Goal: Transaction & Acquisition: Download file/media

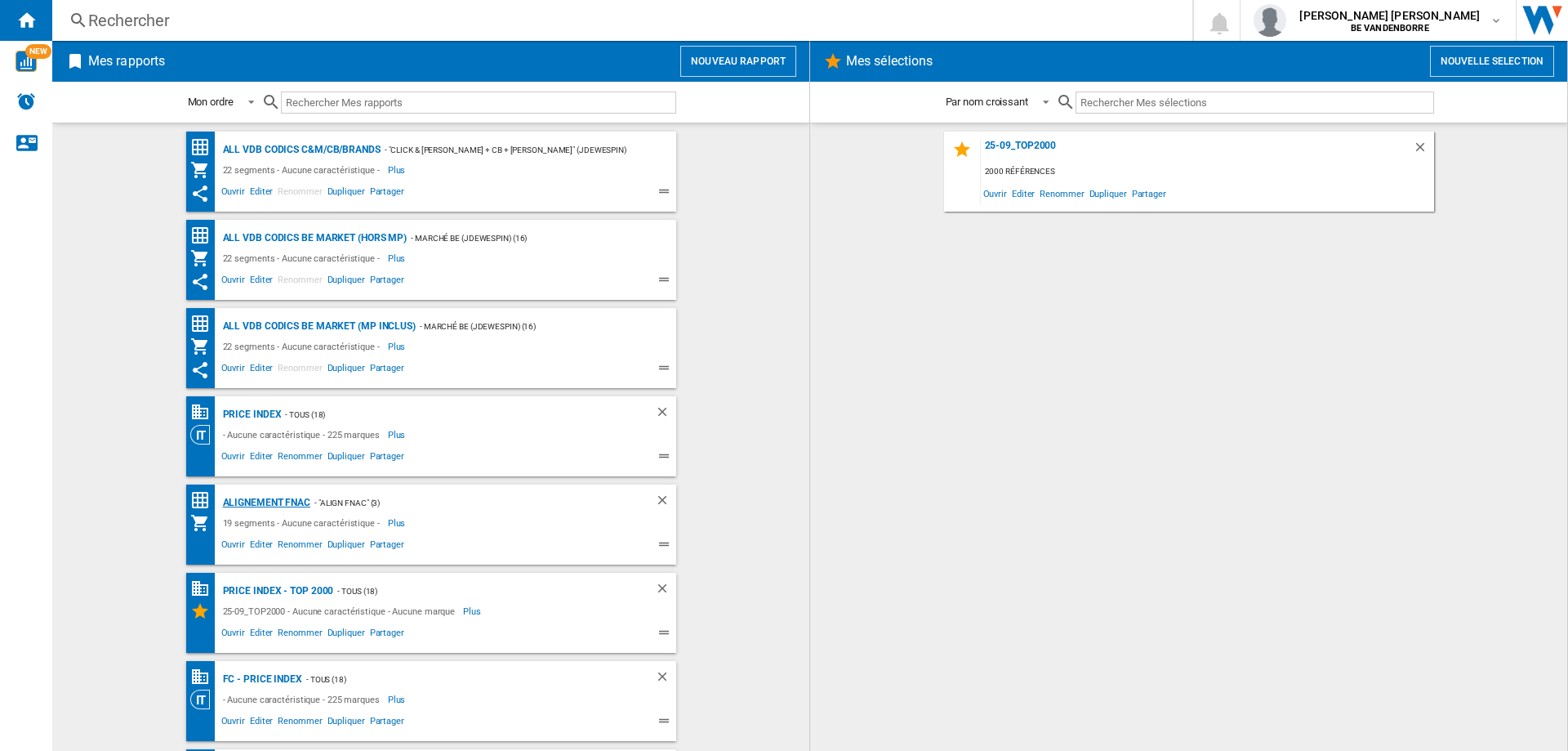
click at [272, 505] on div "Alignement Fnac" at bounding box center [264, 503] width 92 height 21
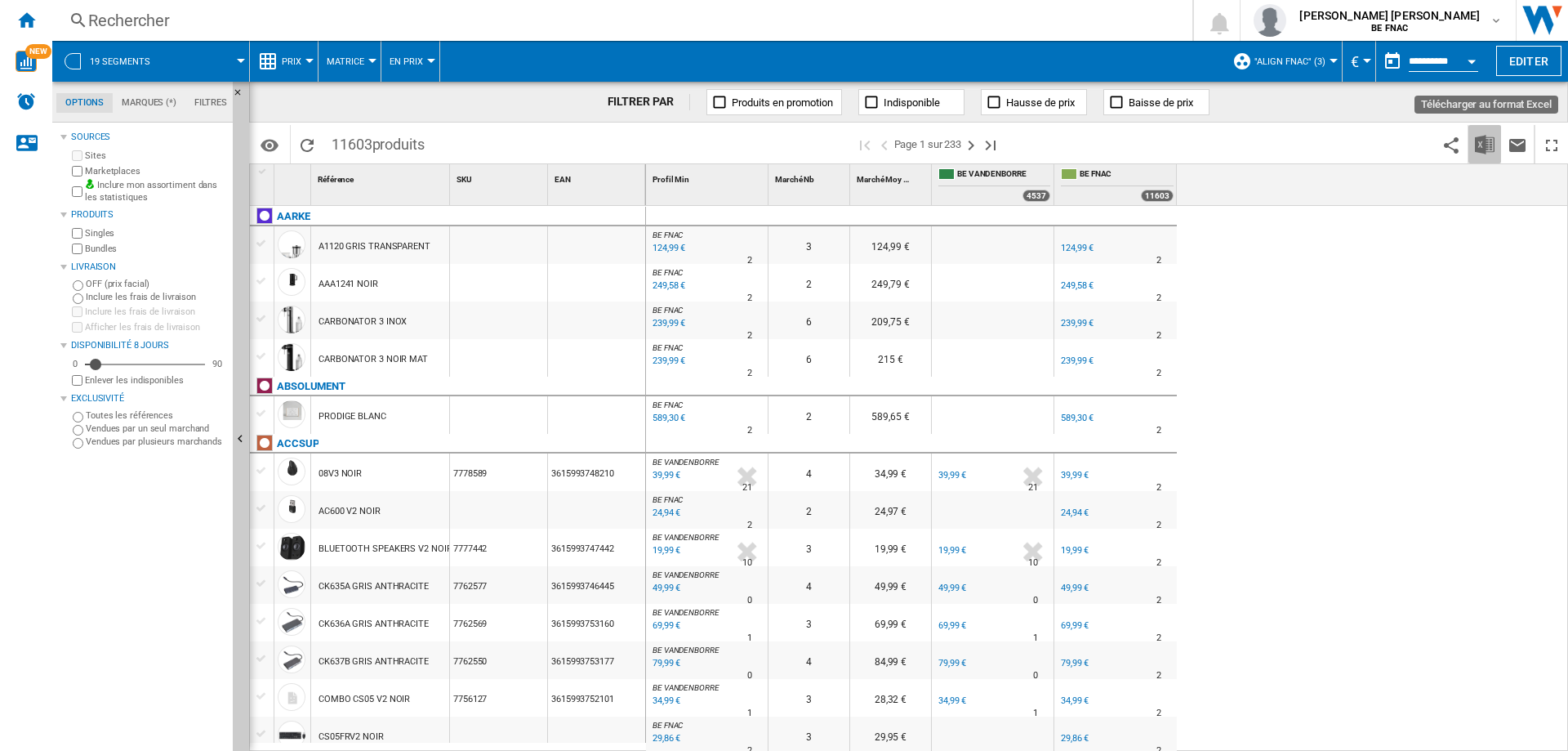
click at [1478, 148] on img "Télécharger au format Excel" at bounding box center [1485, 145] width 20 height 20
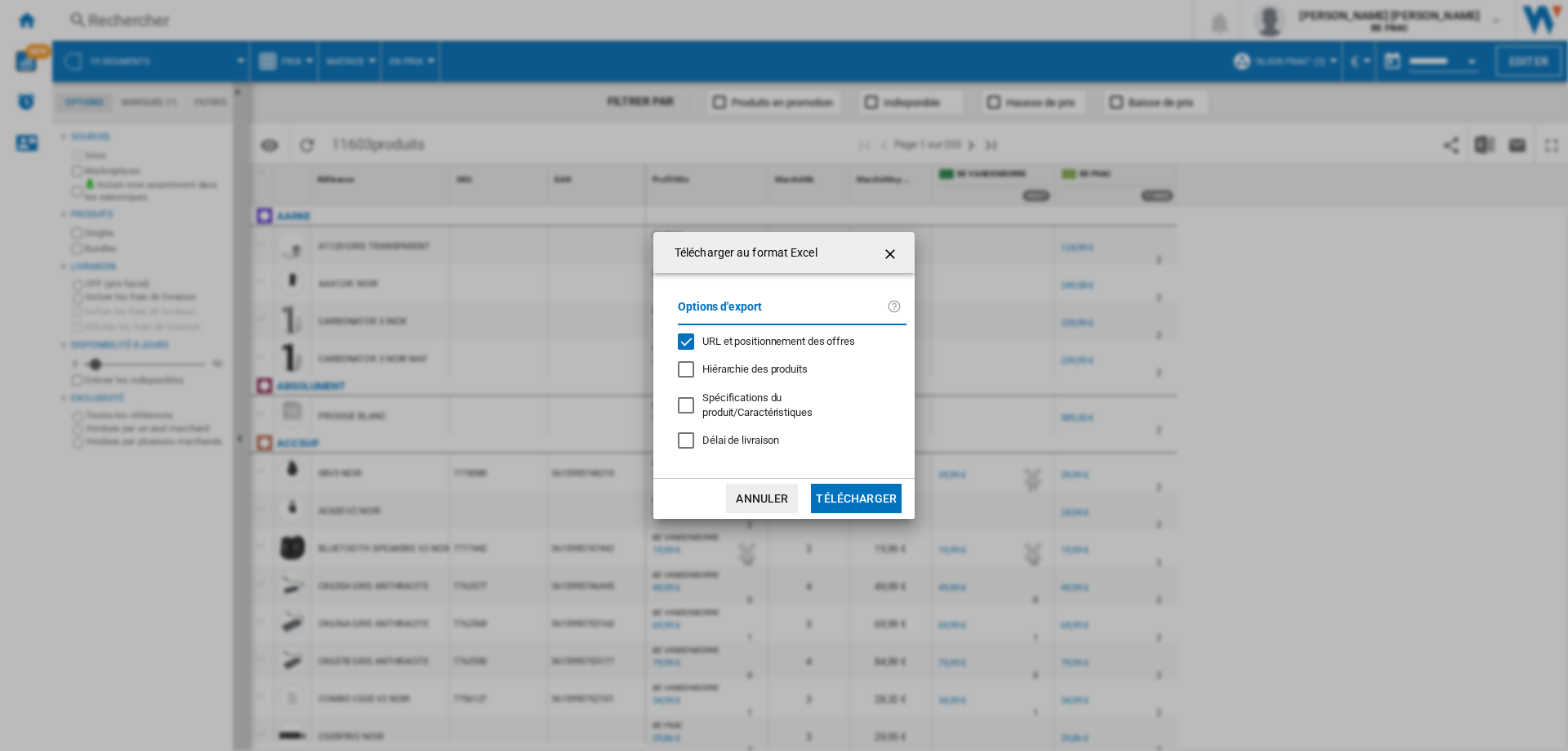
click at [793, 343] on span "URL et positionnement des offres" at bounding box center [779, 341] width 153 height 12
click at [752, 435] on span "Délai de livraison" at bounding box center [740, 440] width 76 height 12
click at [853, 493] on button "Télécharger" at bounding box center [856, 499] width 90 height 30
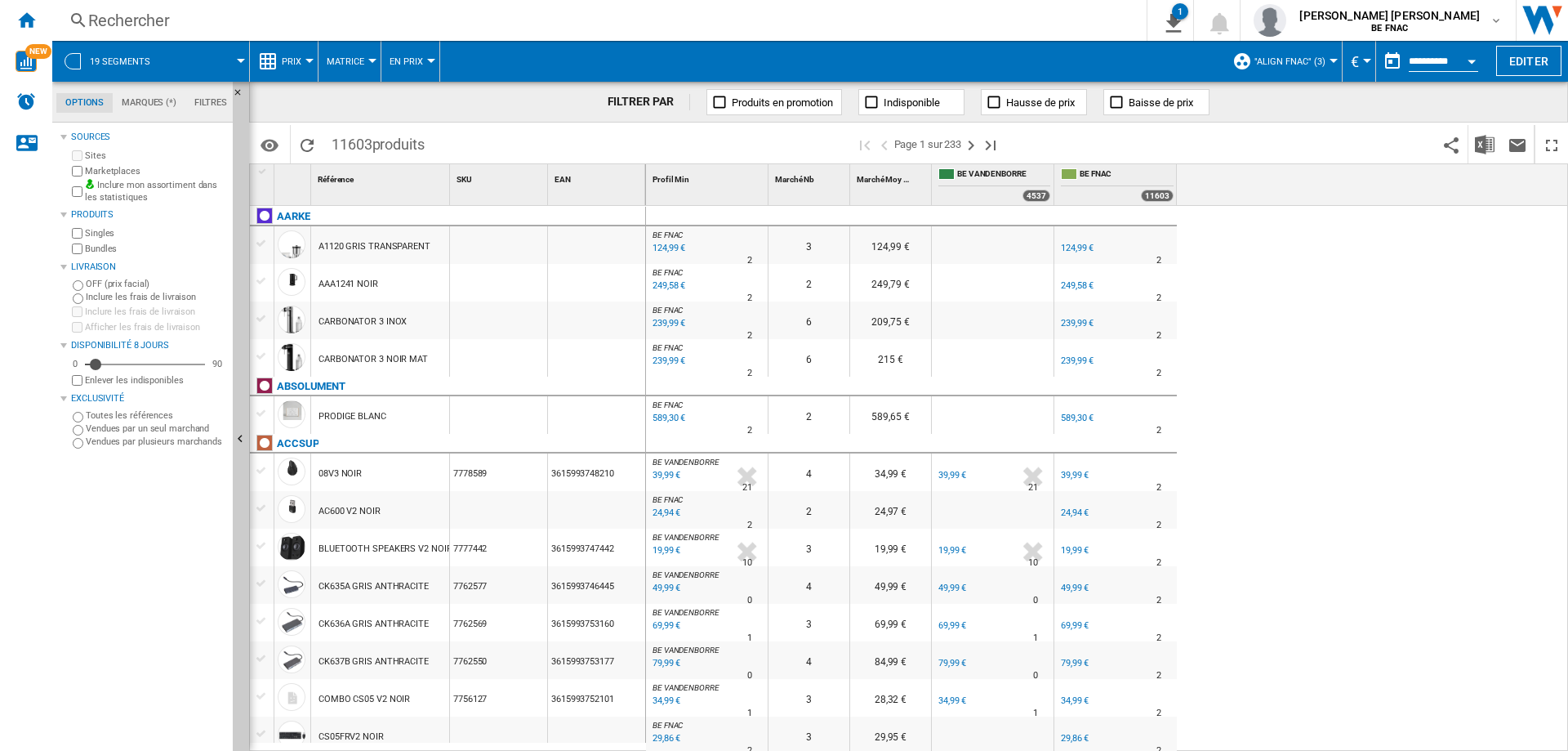
click at [150, 66] on button "19 segments" at bounding box center [127, 62] width 76 height 41
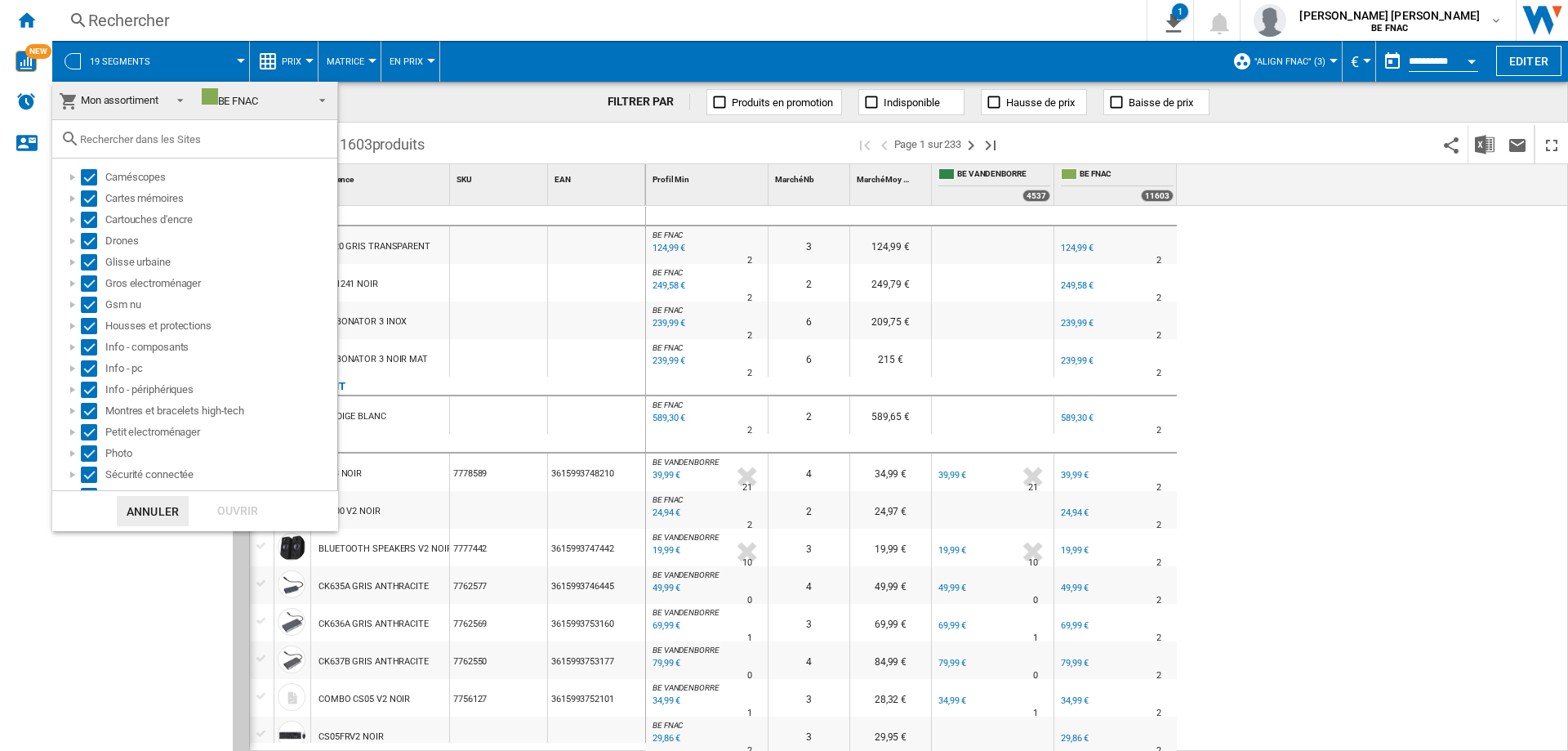
click at [153, 107] on span "Mon assortiment" at bounding box center [111, 100] width 103 height 23
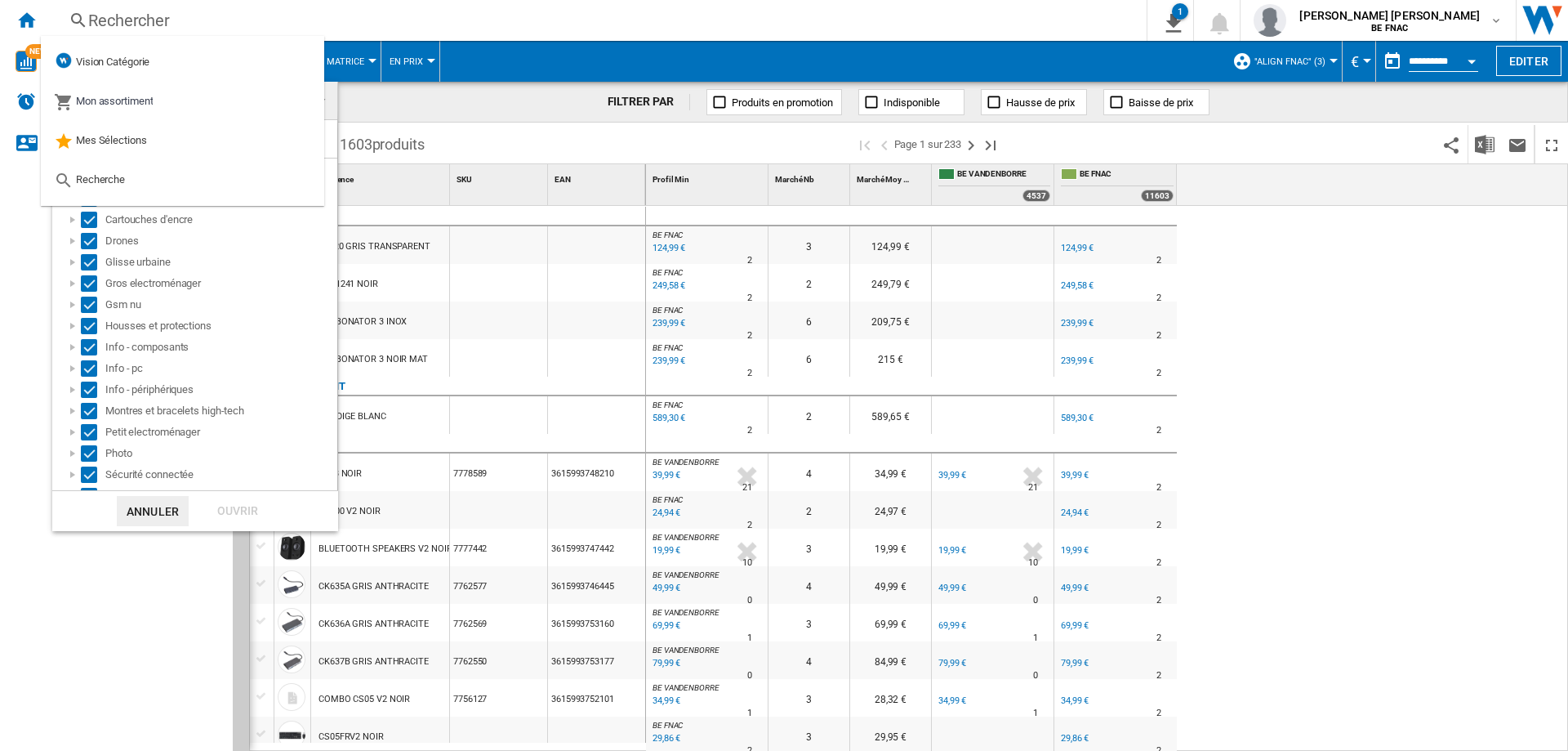
click at [517, 84] on md-backdrop at bounding box center [784, 376] width 1568 height 751
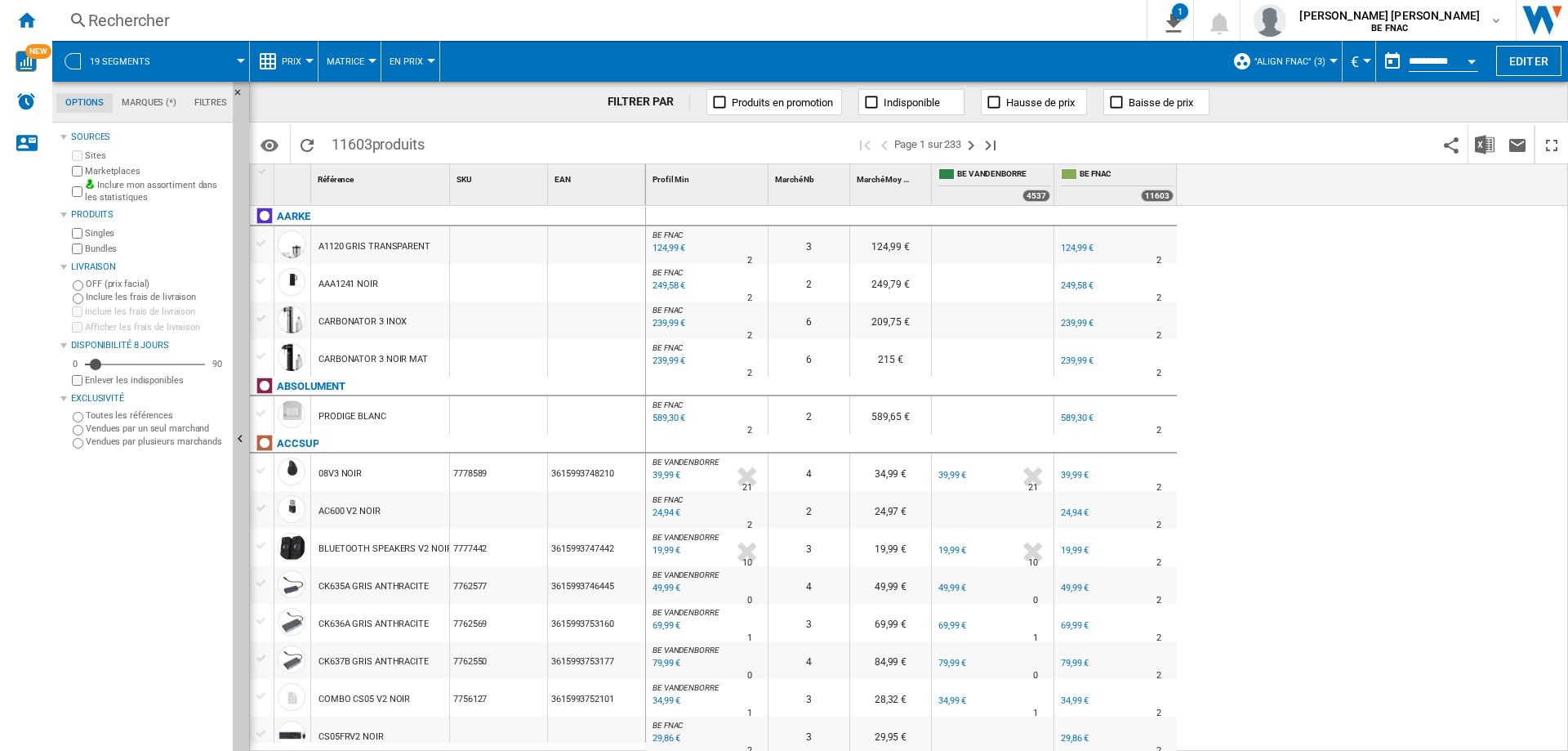
click at [183, 55] on span at bounding box center [207, 62] width 68 height 41
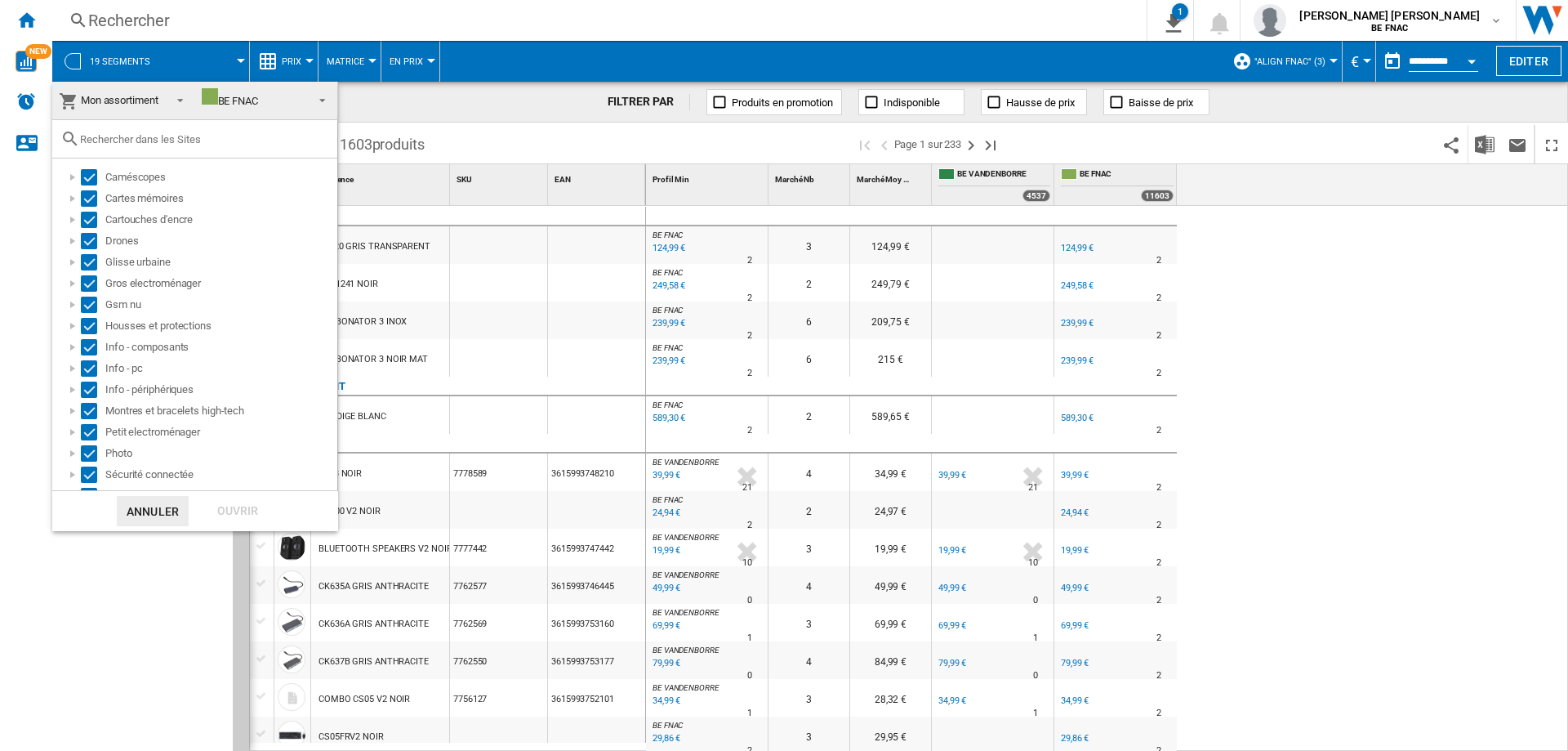
click at [99, 94] on span "Mon assortiment" at bounding box center [119, 99] width 77 height 12
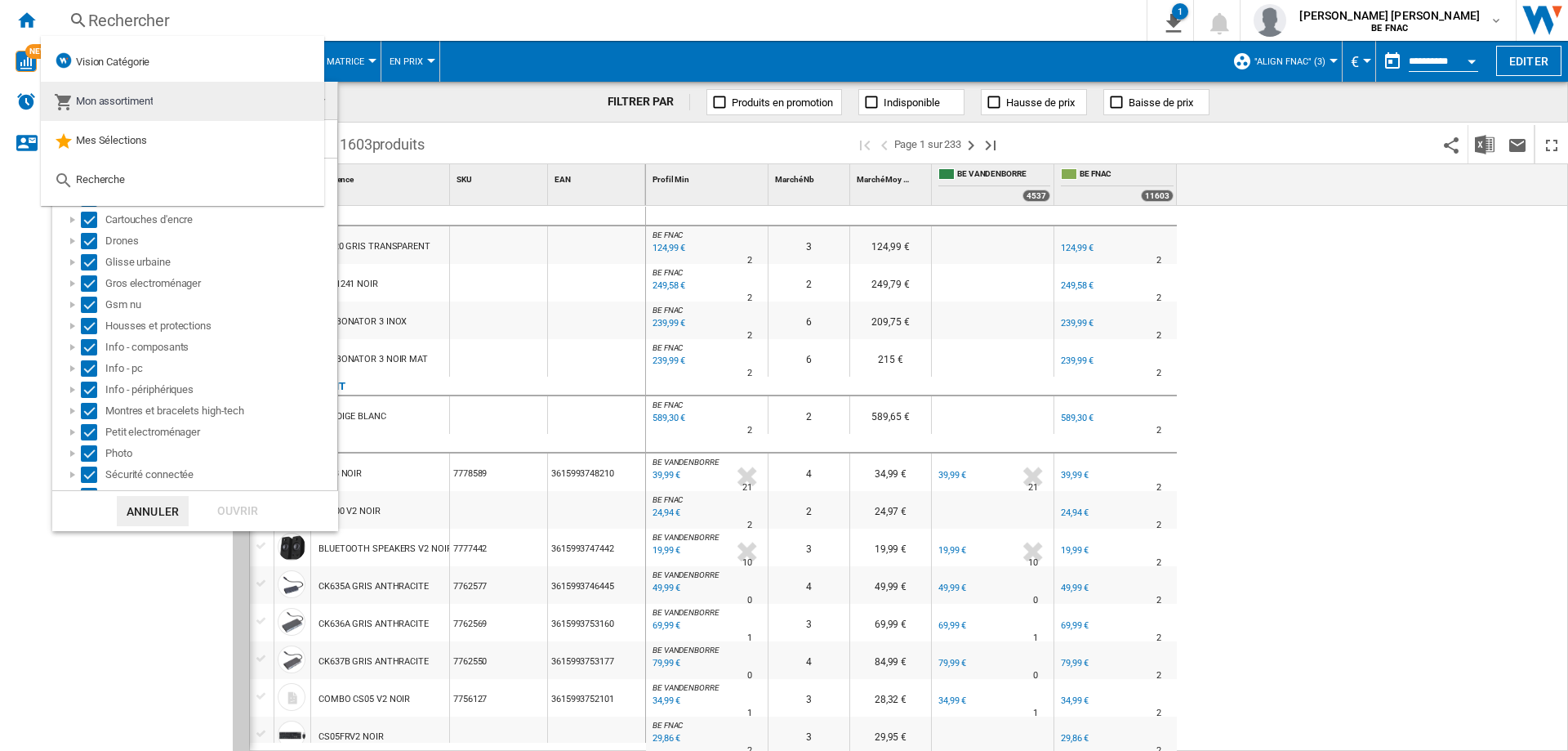
click at [143, 90] on div "Mon assortiment" at bounding box center [103, 101] width 99 height 23
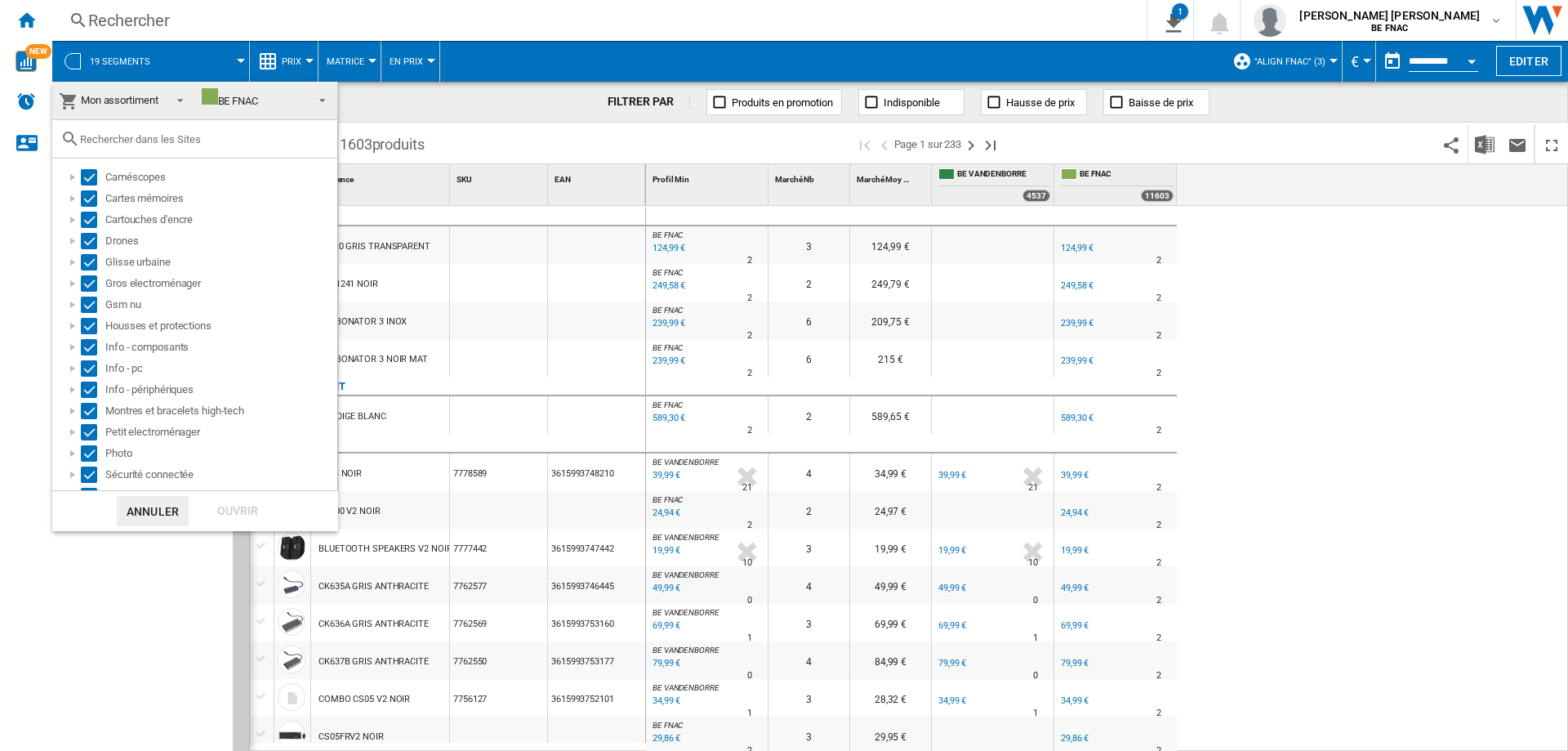
click at [259, 108] on span "BE FNAC" at bounding box center [254, 100] width 103 height 25
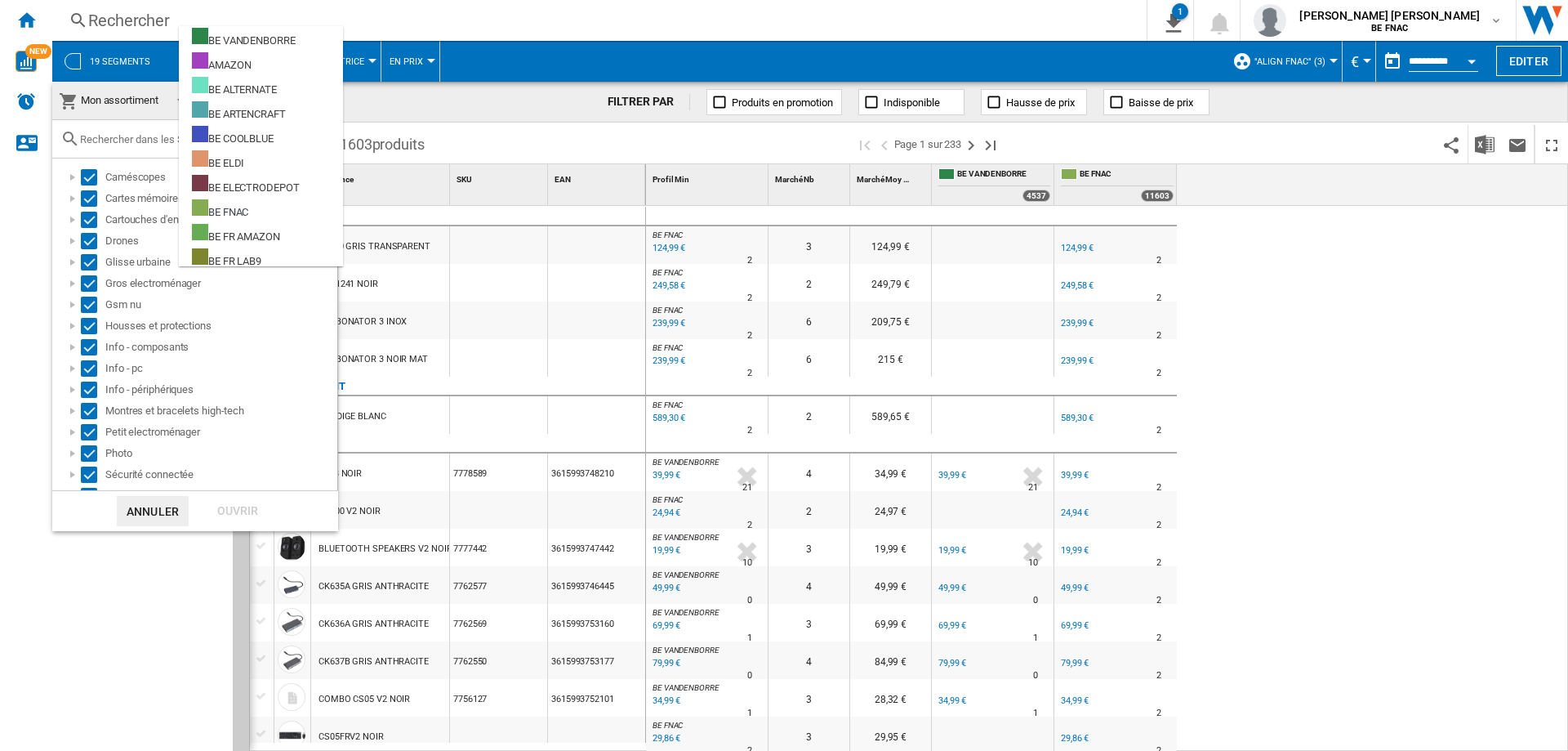
scroll to position [108, 0]
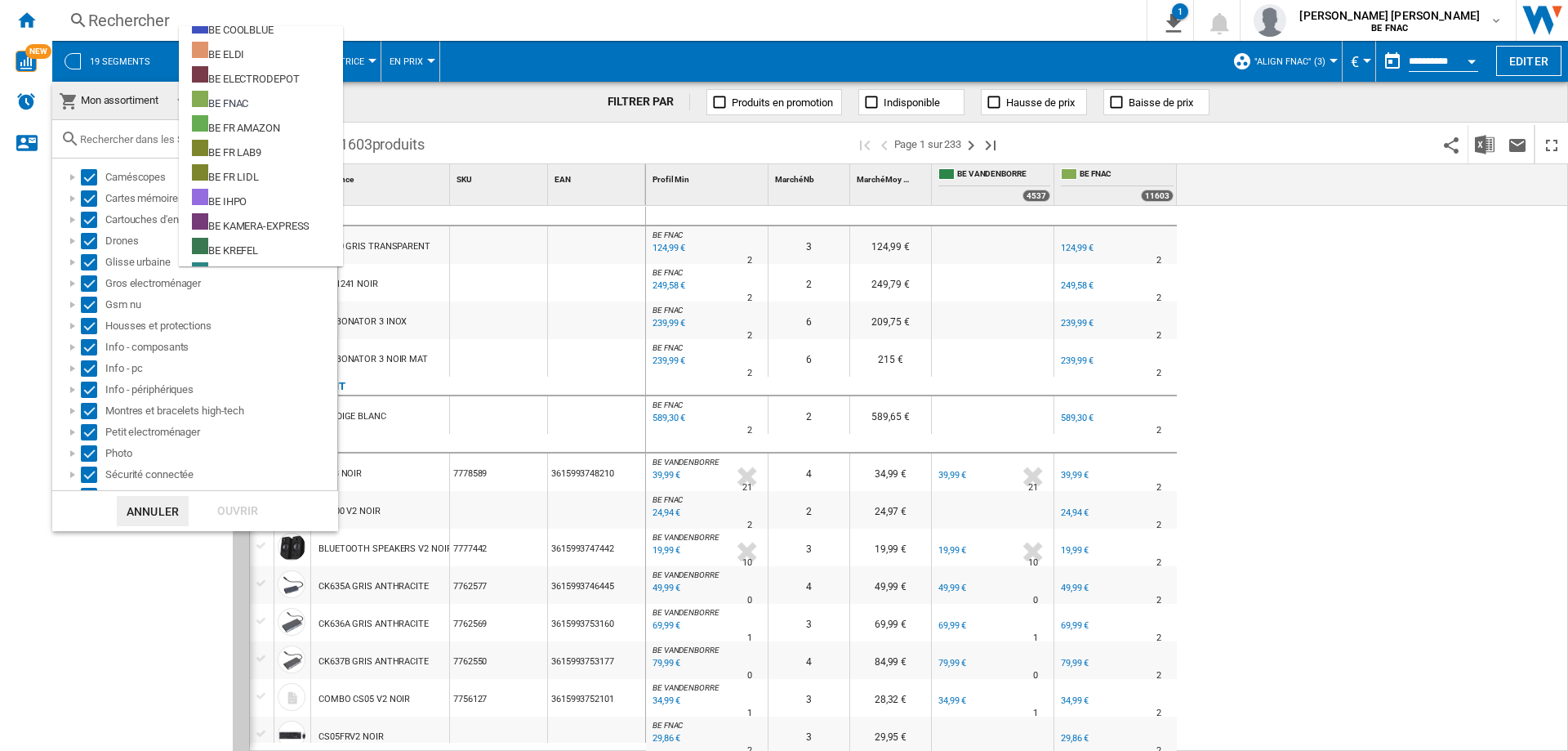
click at [117, 100] on span "Mon assortiment" at bounding box center [119, 99] width 77 height 12
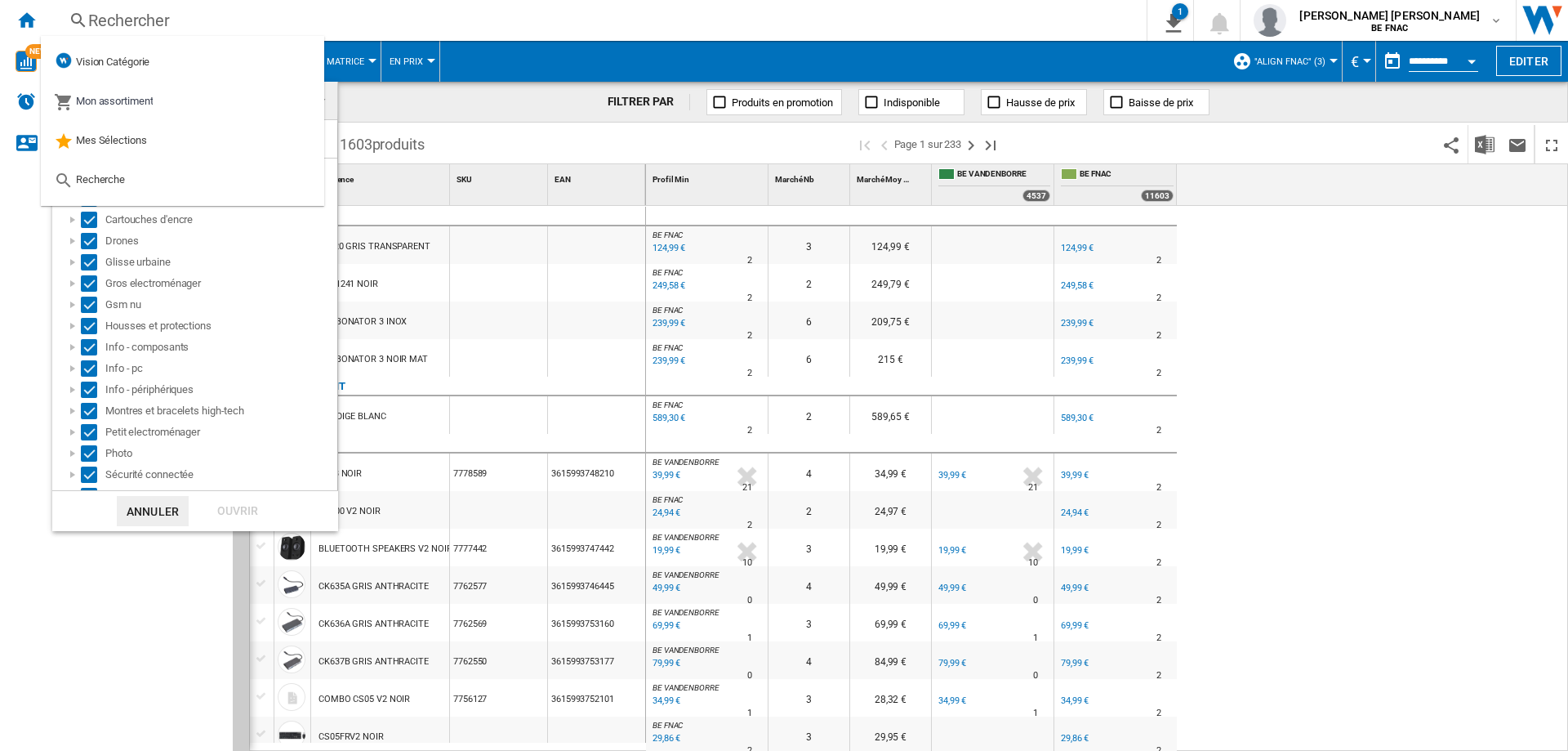
click at [1426, 336] on md-backdrop at bounding box center [784, 376] width 1568 height 751
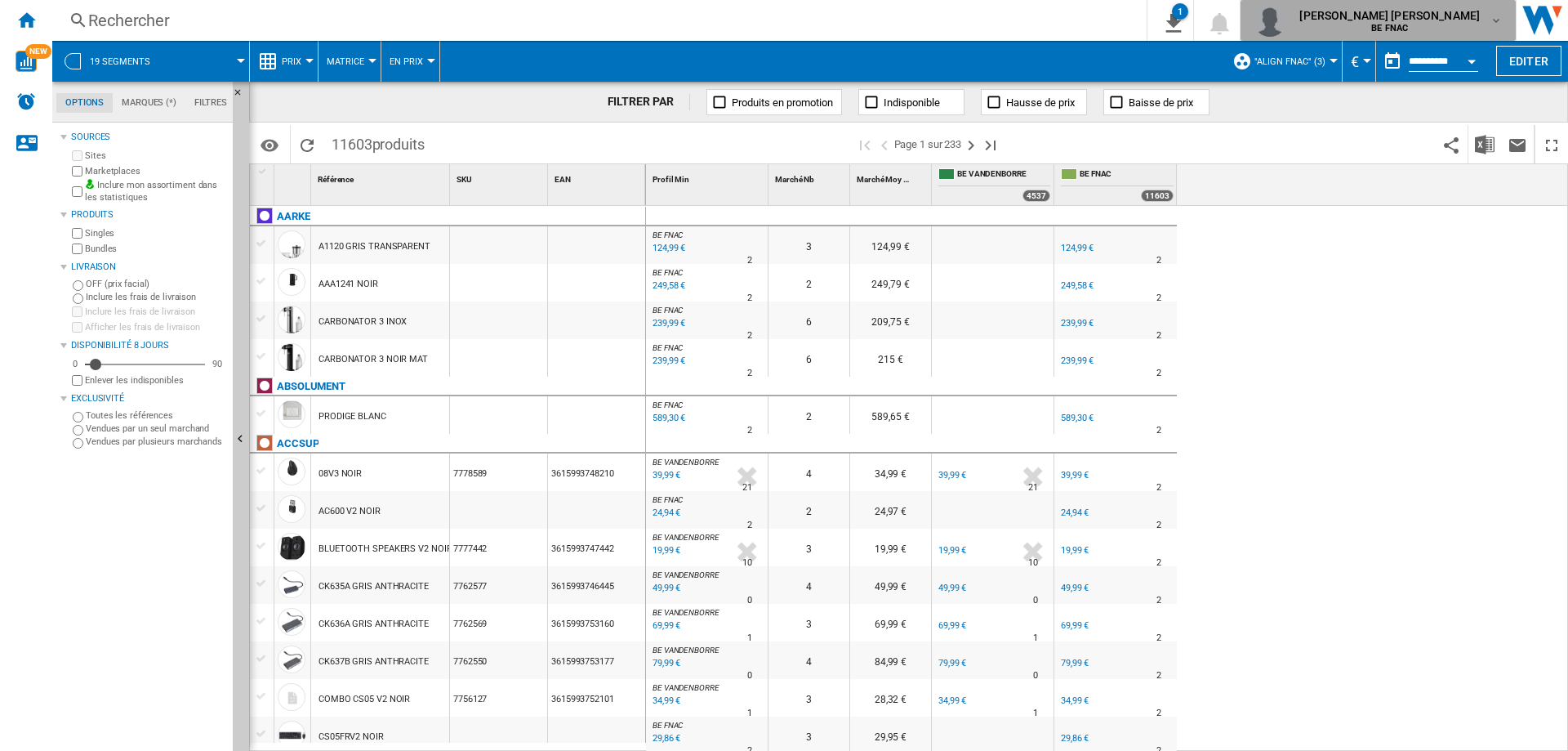
click at [1458, 25] on span "BE FNAC" at bounding box center [1390, 29] width 181 height 10
